Goal: Information Seeking & Learning: Learn about a topic

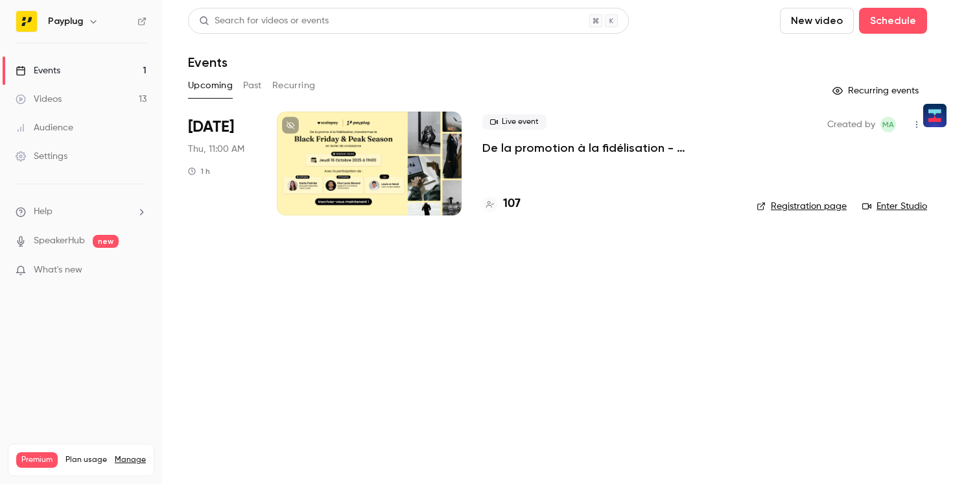
click at [281, 92] on button "Recurring" at bounding box center [293, 85] width 43 height 21
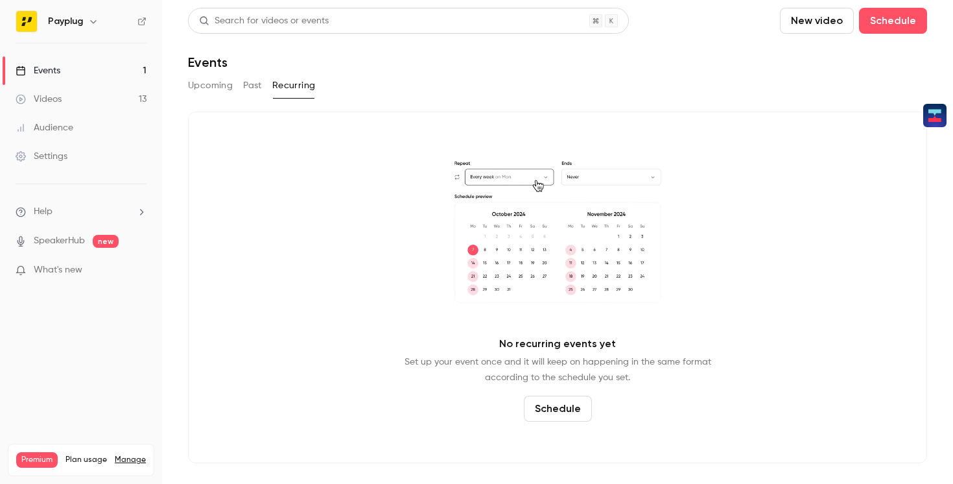
click at [251, 90] on button "Past" at bounding box center [252, 85] width 19 height 21
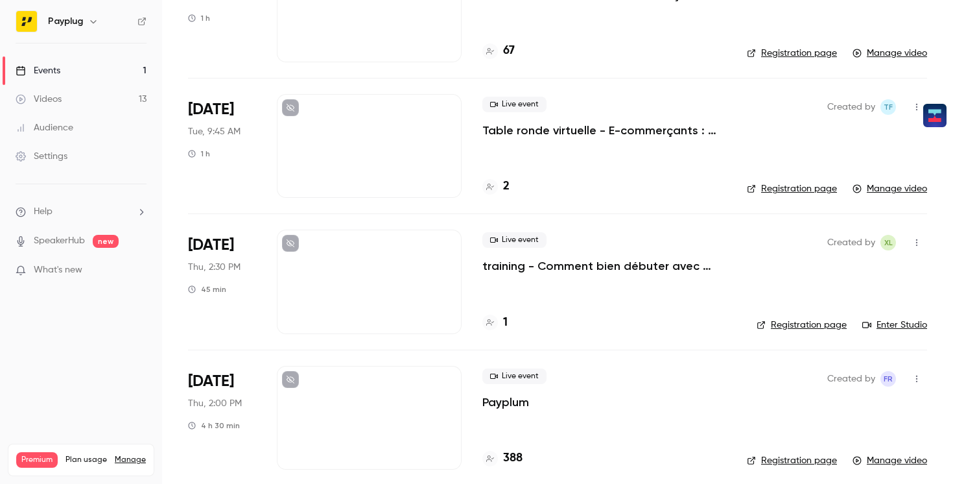
scroll to position [1307, 0]
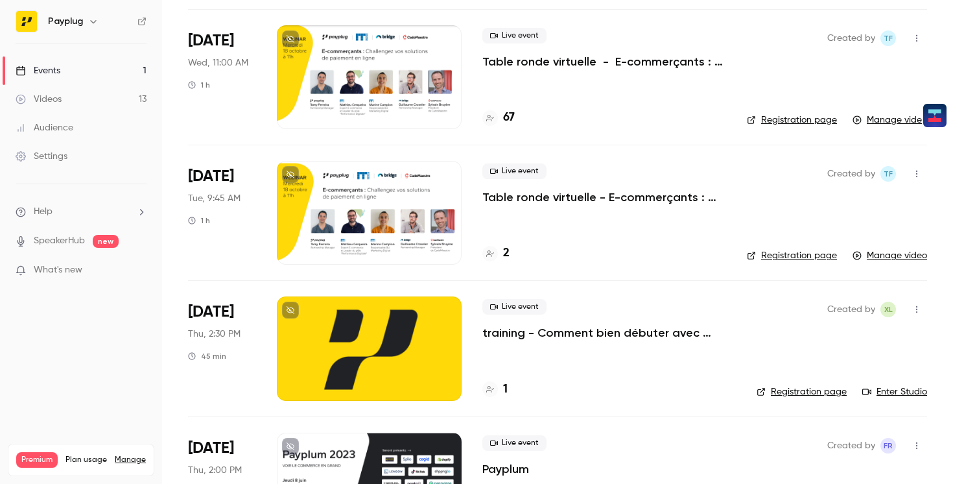
click at [374, 200] on div at bounding box center [369, 213] width 185 height 104
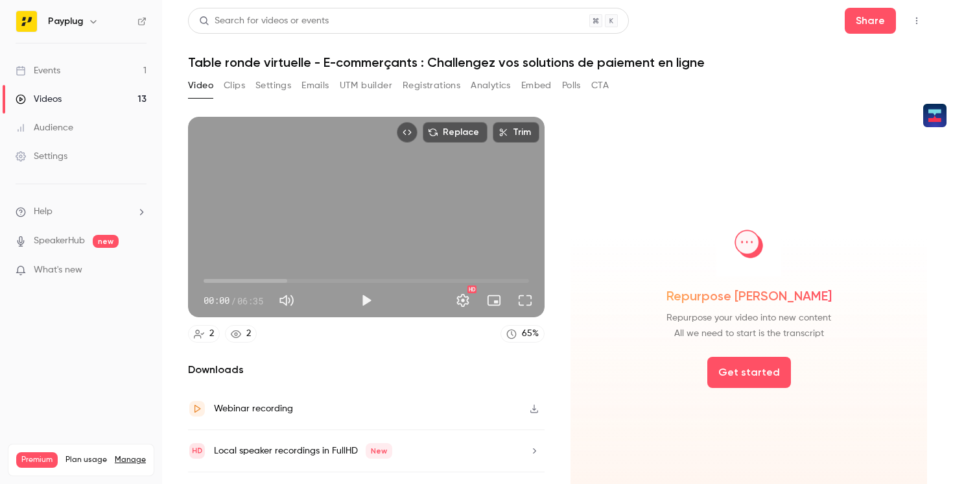
click at [91, 72] on link "Events 1" at bounding box center [81, 70] width 162 height 29
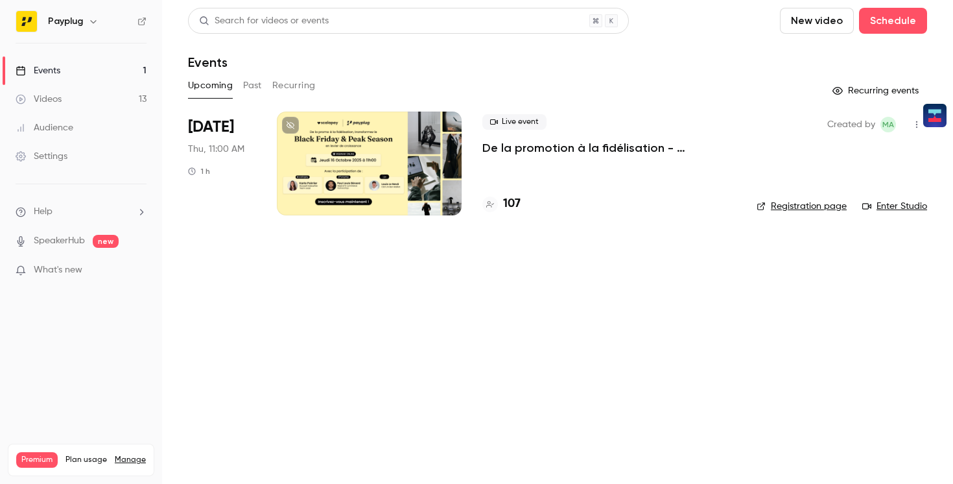
click at [251, 86] on button "Past" at bounding box center [252, 85] width 19 height 21
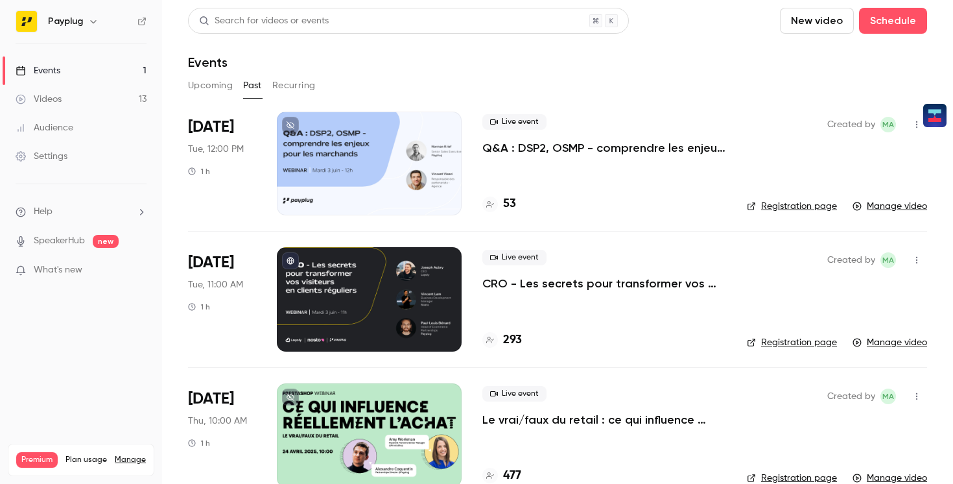
click at [278, 86] on button "Recurring" at bounding box center [293, 85] width 43 height 21
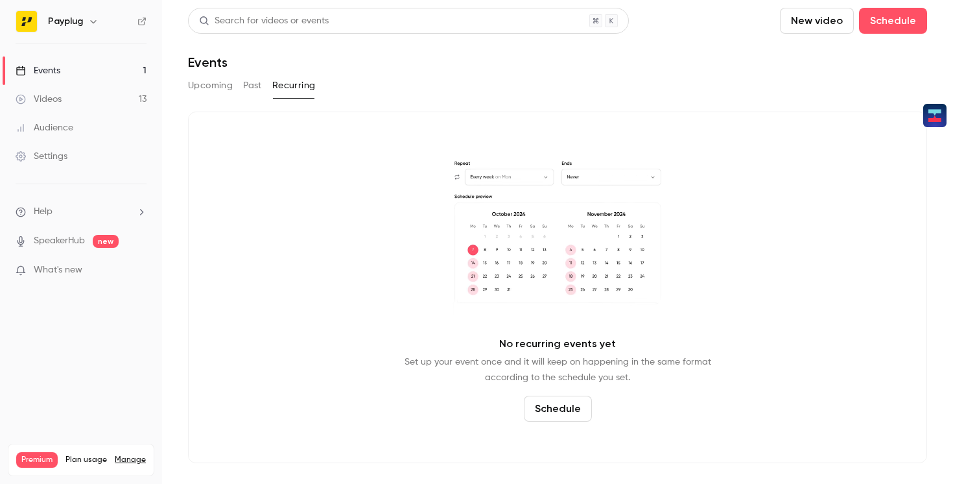
click at [252, 96] on div "Upcoming Past Recurring" at bounding box center [557, 88] width 739 height 26
click at [249, 82] on button "Past" at bounding box center [252, 85] width 19 height 21
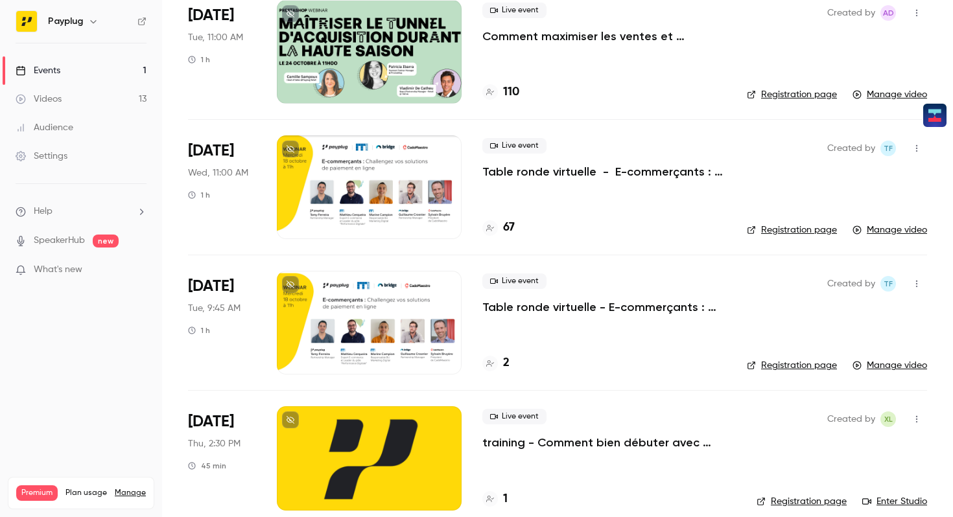
scroll to position [1192, 0]
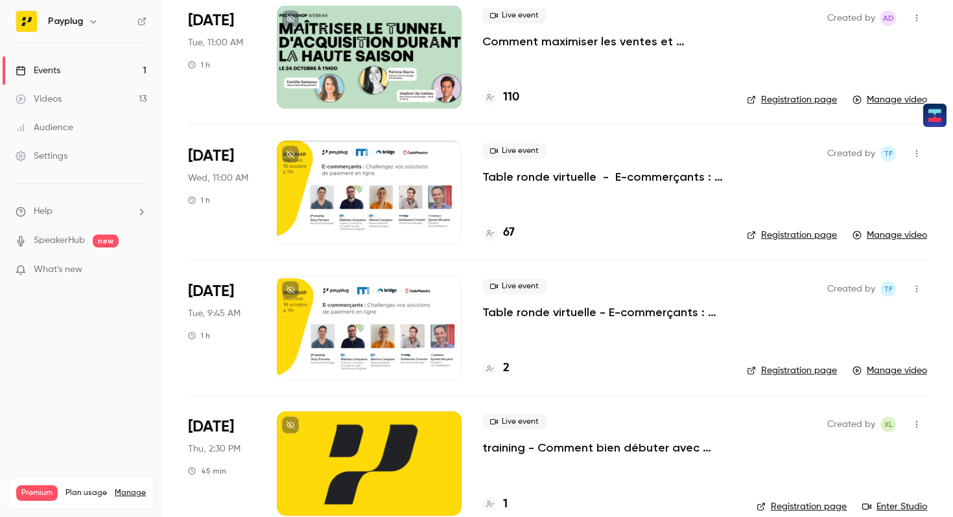
click at [417, 205] on div at bounding box center [369, 193] width 185 height 104
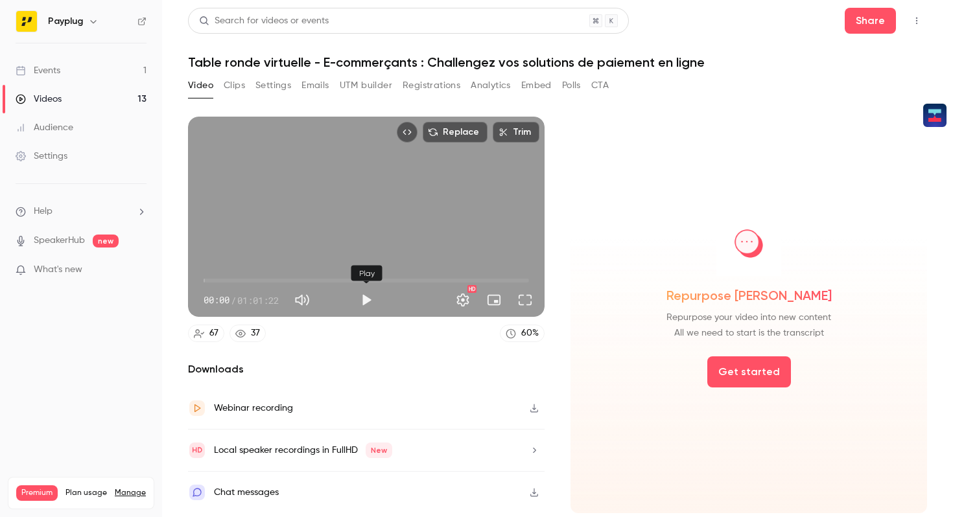
click at [378, 303] on button "Play" at bounding box center [366, 300] width 26 height 26
click at [270, 279] on span "12:35" at bounding box center [366, 280] width 325 height 21
type input "*****"
click at [352, 229] on div "Replace Trim 12:39 12:39 / 01:01:22 HD" at bounding box center [366, 217] width 357 height 200
click at [873, 25] on button "Share" at bounding box center [870, 21] width 51 height 26
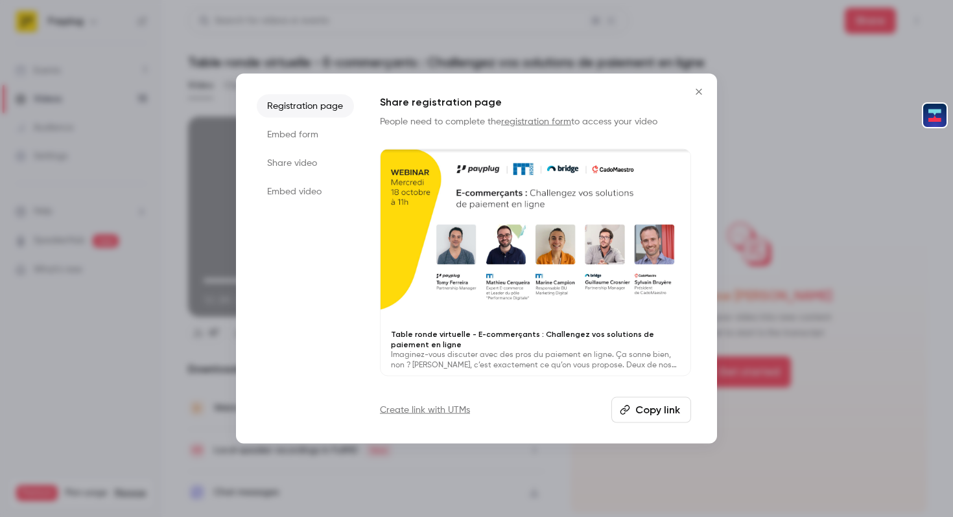
click at [643, 399] on button "Copy link" at bounding box center [651, 410] width 80 height 26
click at [696, 95] on icon "Close" at bounding box center [699, 92] width 16 height 10
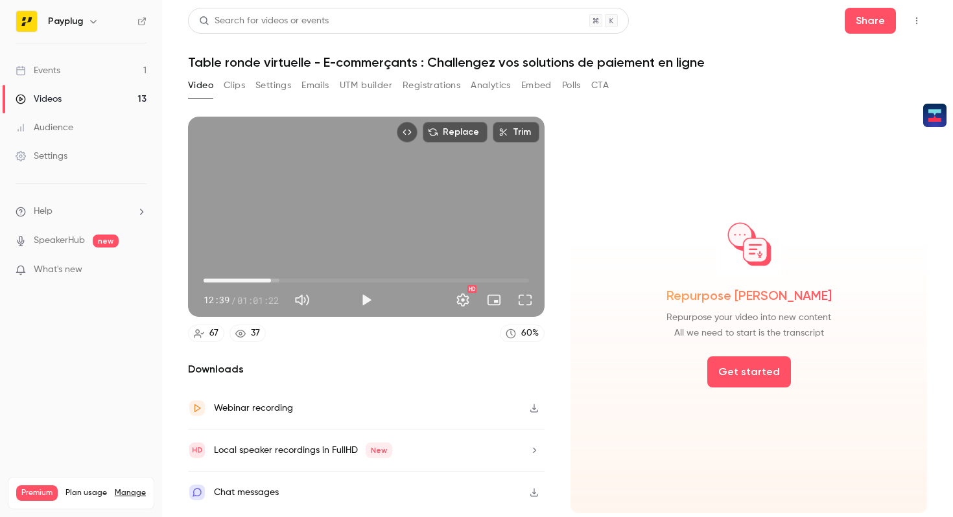
click at [244, 88] on button "Clips" at bounding box center [234, 85] width 21 height 21
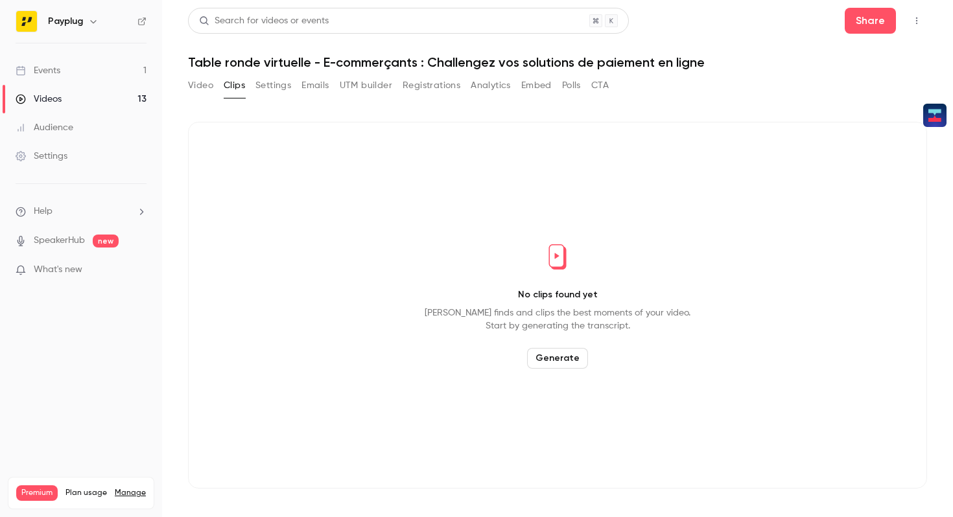
click at [274, 86] on button "Settings" at bounding box center [273, 85] width 36 height 21
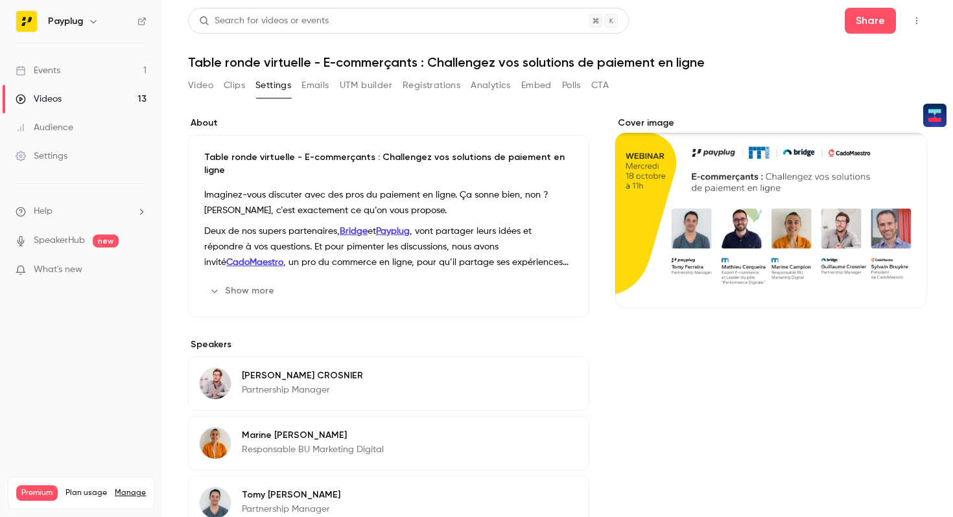
click at [203, 89] on button "Video" at bounding box center [200, 85] width 25 height 21
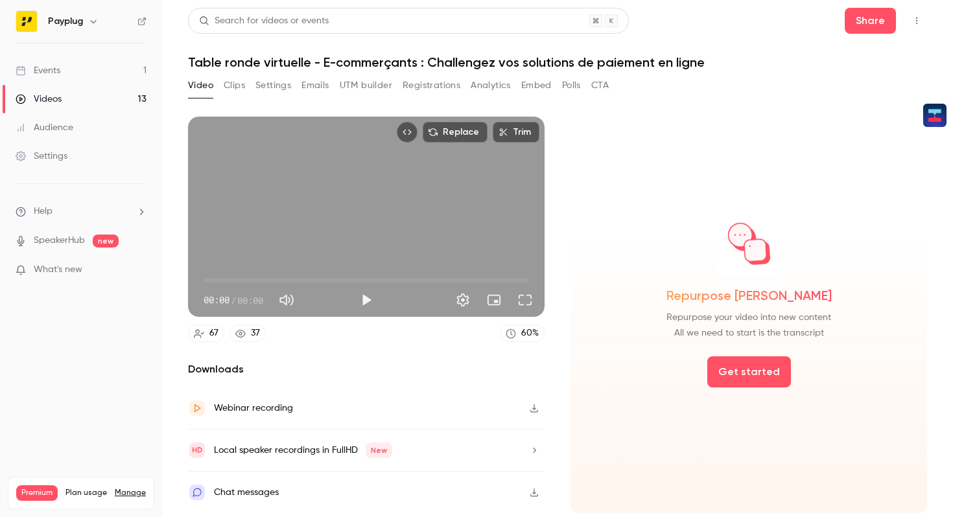
click at [73, 97] on link "Videos 13" at bounding box center [81, 99] width 162 height 29
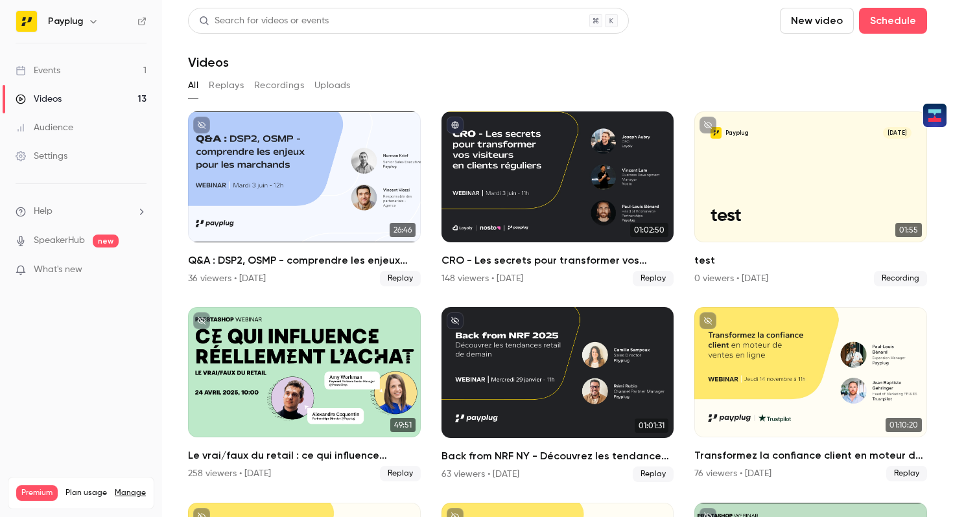
click at [233, 81] on button "Replays" at bounding box center [226, 85] width 35 height 21
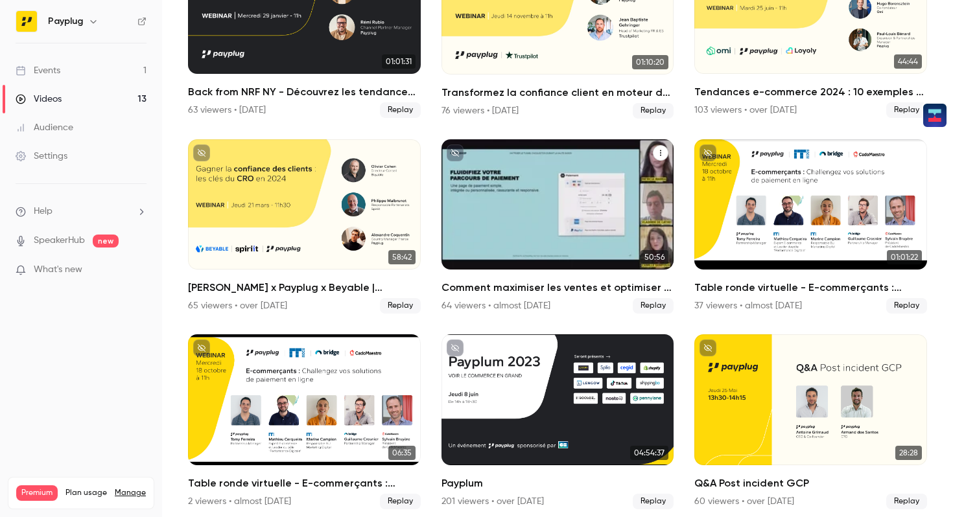
scroll to position [371, 0]
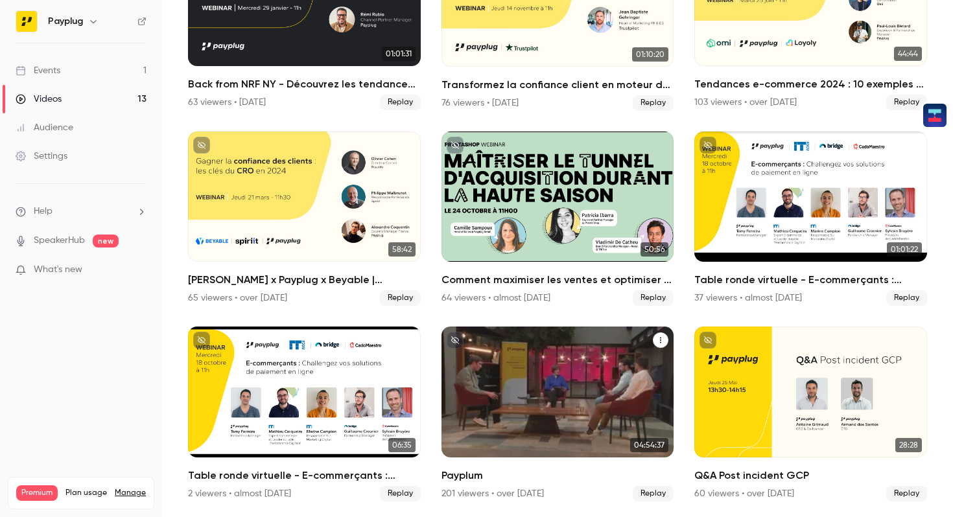
click at [527, 394] on div "Payplum" at bounding box center [557, 392] width 233 height 131
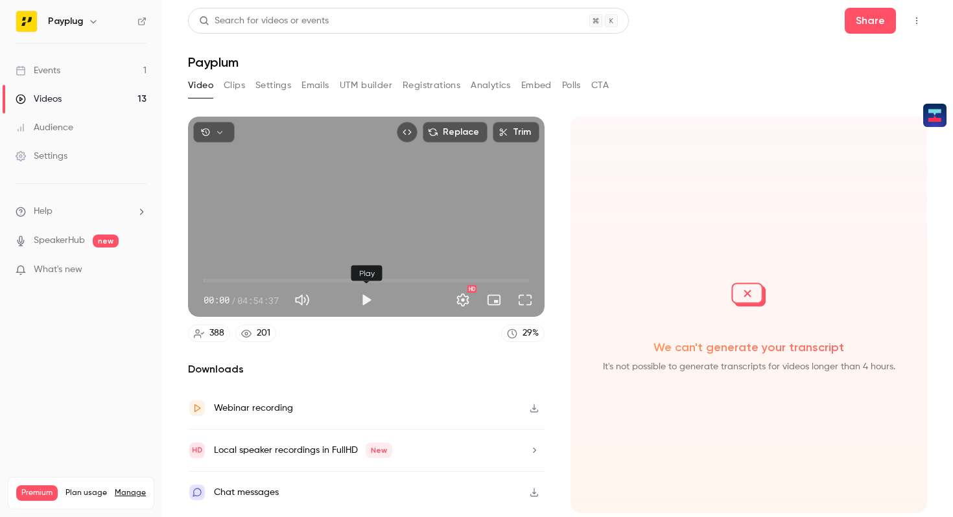
click at [366, 297] on button "Play" at bounding box center [366, 300] width 26 height 26
click at [306, 280] on span "00:00" at bounding box center [366, 280] width 325 height 21
click at [279, 277] on span "01:08:04" at bounding box center [366, 280] width 325 height 21
click at [524, 299] on button "Full screen" at bounding box center [525, 300] width 26 height 26
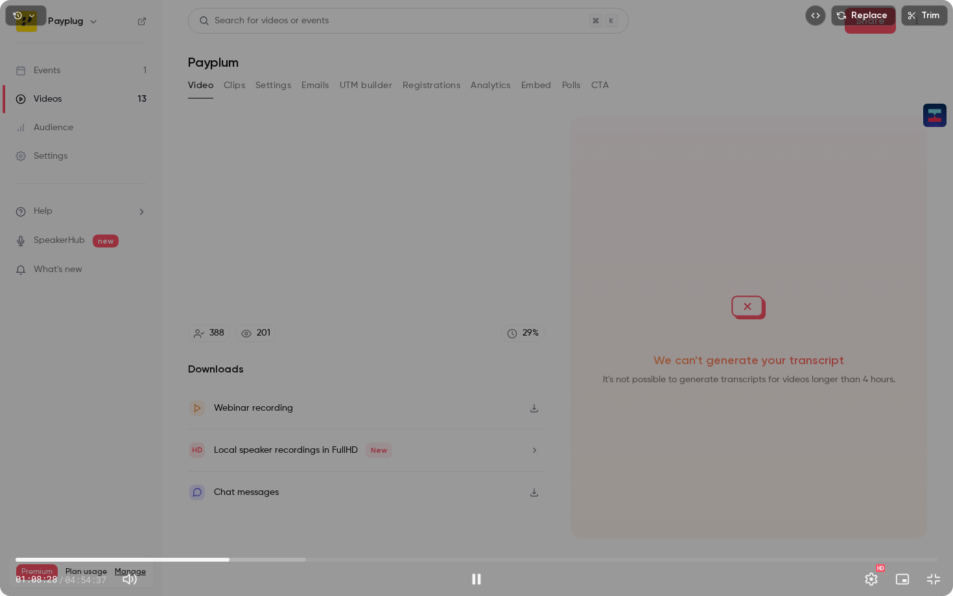
click at [138, 483] on span "01:08:28" at bounding box center [477, 560] width 922 height 21
click at [196, 483] on span "57:48" at bounding box center [477, 560] width 922 height 21
click at [276, 483] on span "01:23:17" at bounding box center [477, 560] width 922 height 21
click at [297, 483] on span "01:23:18" at bounding box center [477, 560] width 922 height 21
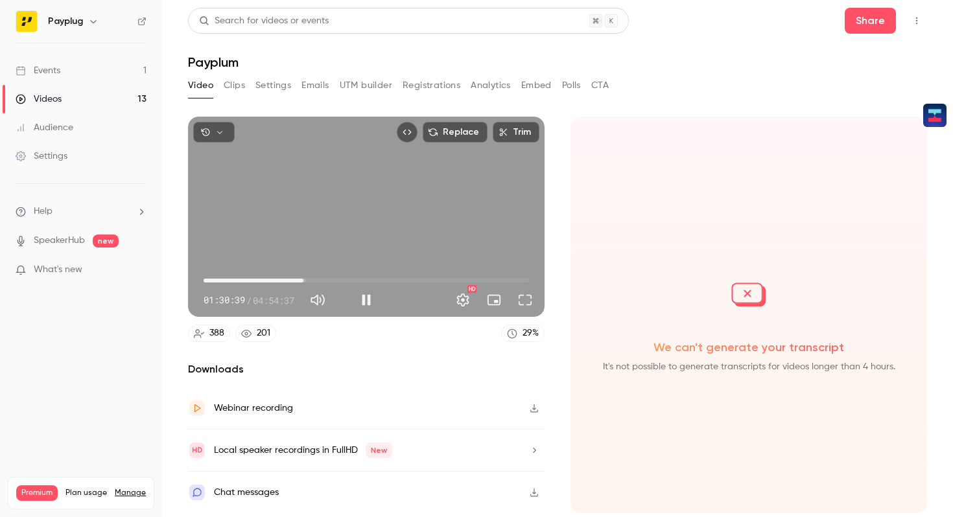
click at [369, 276] on span "01:30:39" at bounding box center [366, 280] width 325 height 21
click at [522, 298] on button "Full screen" at bounding box center [525, 300] width 26 height 26
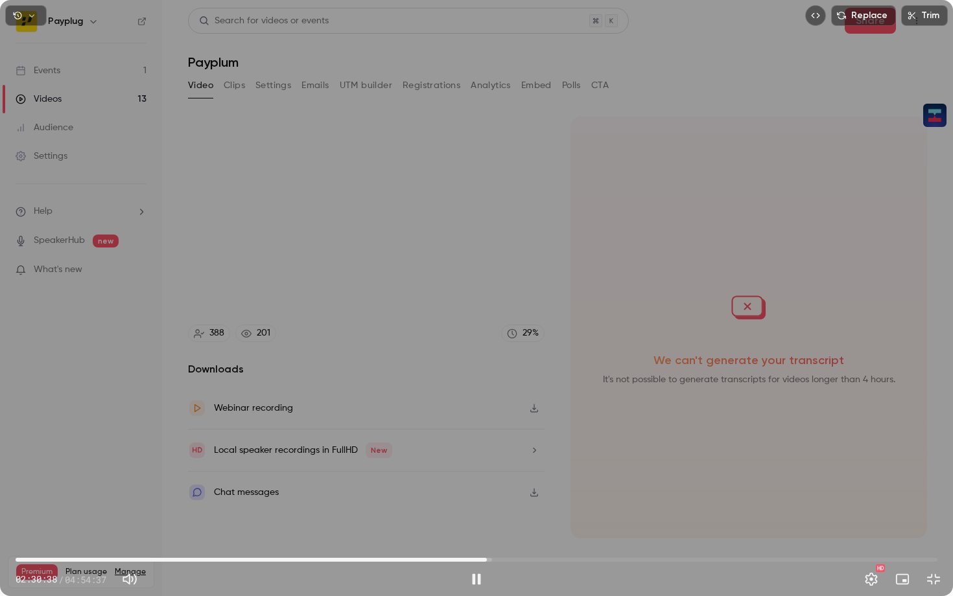
click at [444, 483] on span "02:30:38" at bounding box center [477, 560] width 922 height 21
click at [434, 483] on span "02:16:58" at bounding box center [477, 560] width 922 height 21
click at [423, 483] on span "02:13:50" at bounding box center [477, 560] width 922 height 21
type input "******"
click at [476, 451] on div "Replace Trim 02:10:20 02:10:20 / 04:54:37 HD" at bounding box center [476, 298] width 953 height 596
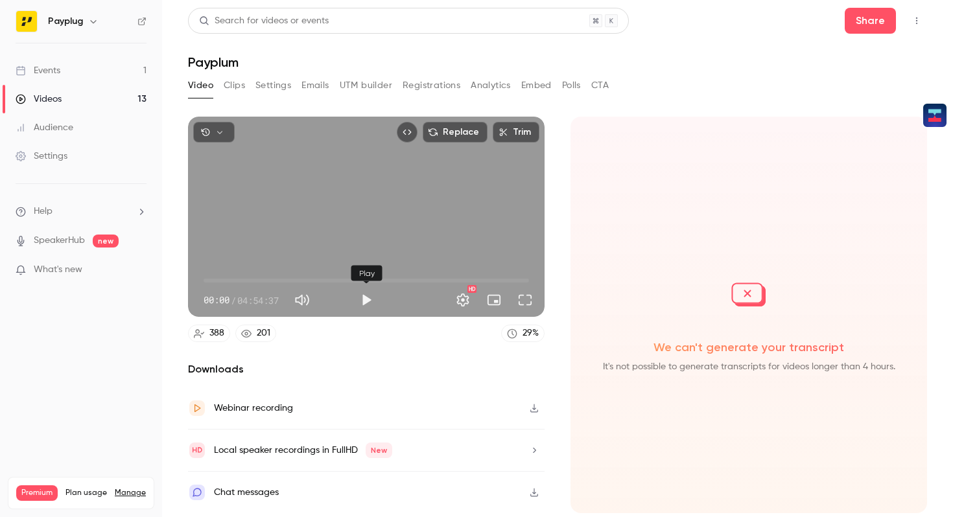
click at [363, 305] on button "Play" at bounding box center [366, 300] width 26 height 26
click at [369, 253] on div "Replace Trim 00:00 00:00 / 04:54:37 HD" at bounding box center [366, 217] width 357 height 200
type input "***"
click at [877, 21] on button "Share" at bounding box center [870, 21] width 51 height 26
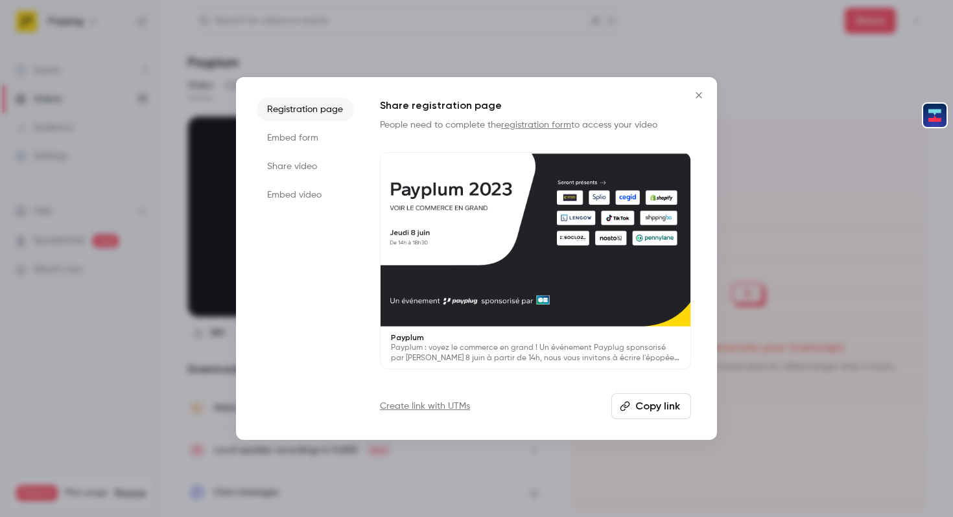
click at [662, 403] on button "Copy link" at bounding box center [651, 406] width 80 height 26
click at [703, 89] on button "Close" at bounding box center [699, 95] width 26 height 26
